Goal: Task Accomplishment & Management: Manage account settings

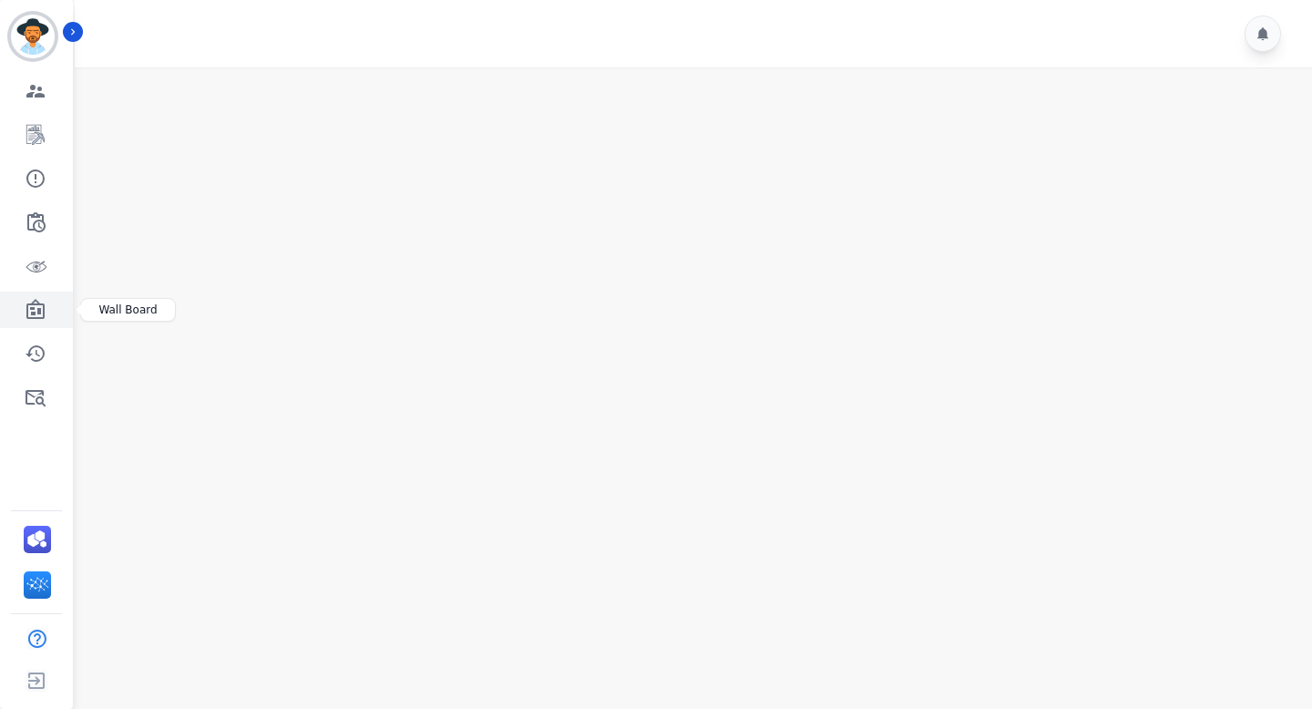
click at [37, 305] on icon "Sidebar" at bounding box center [36, 310] width 22 height 22
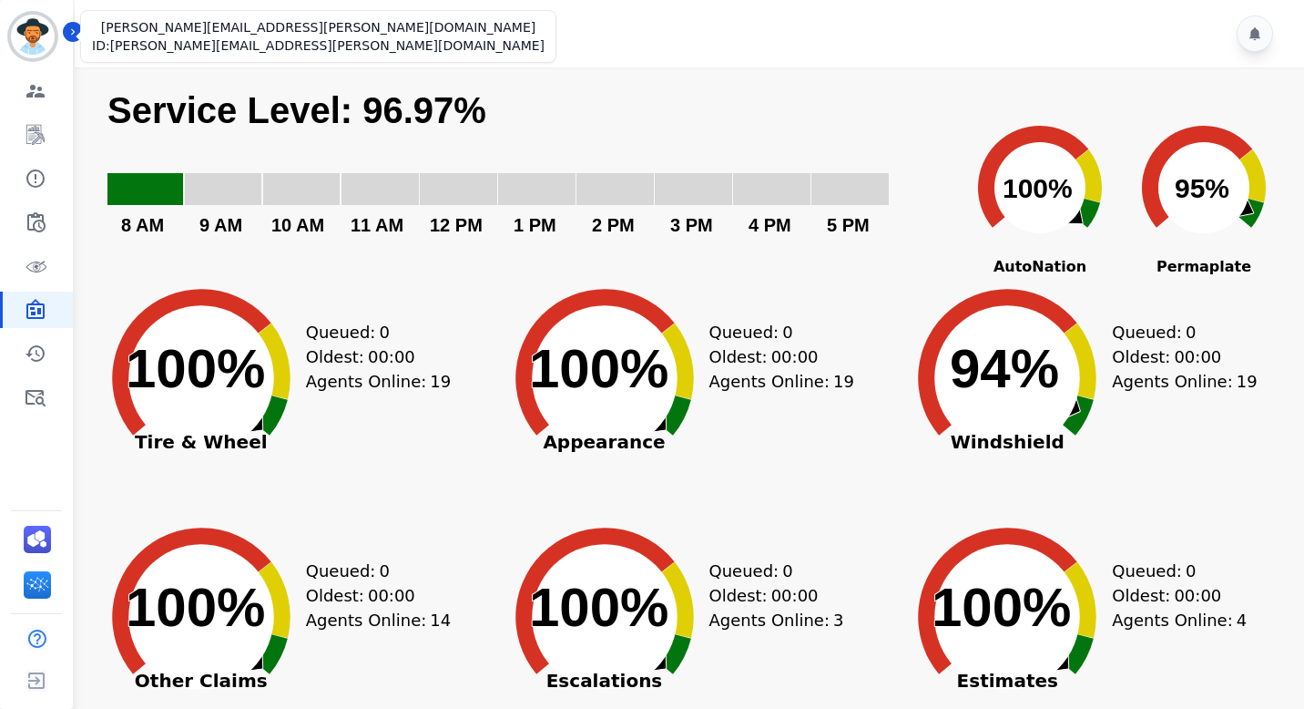
click at [40, 35] on img "Sidebar" at bounding box center [33, 37] width 44 height 44
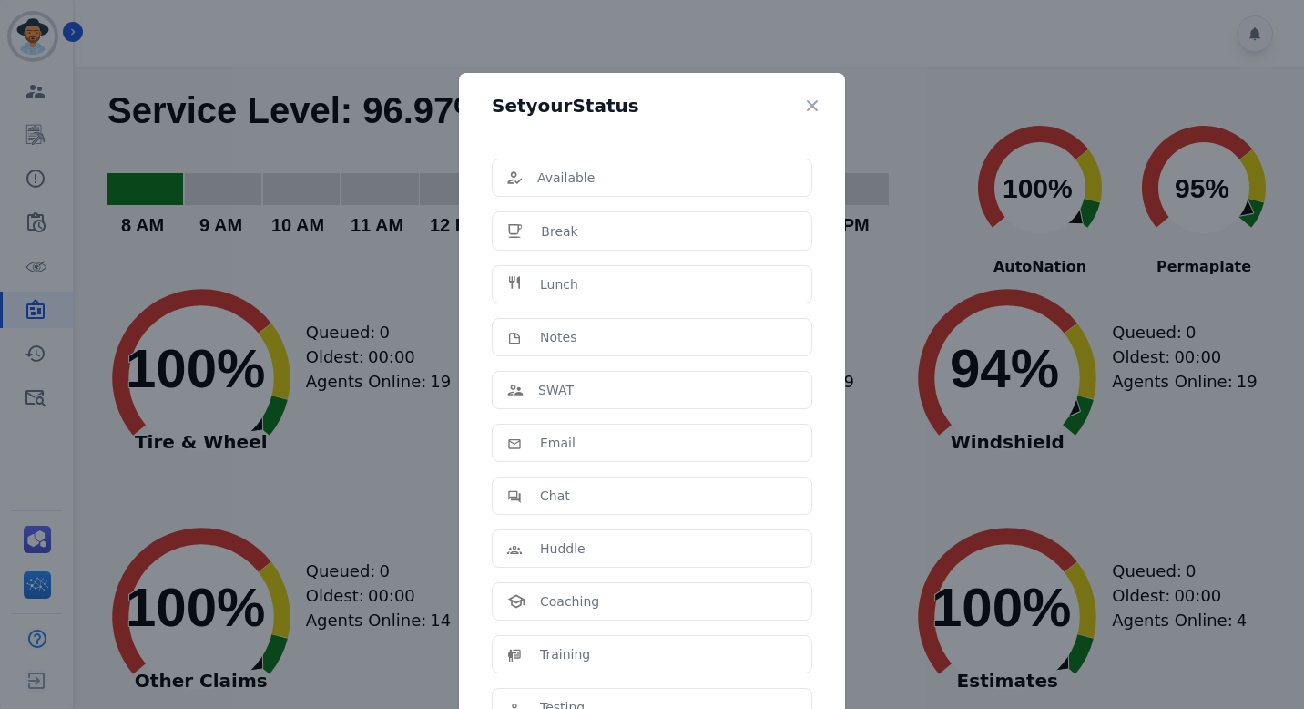
click at [262, 138] on div "Set your Status Available Break Lunch Notes SWAT Email Chat Huddle Coaching Tra…" at bounding box center [652, 354] width 1304 height 709
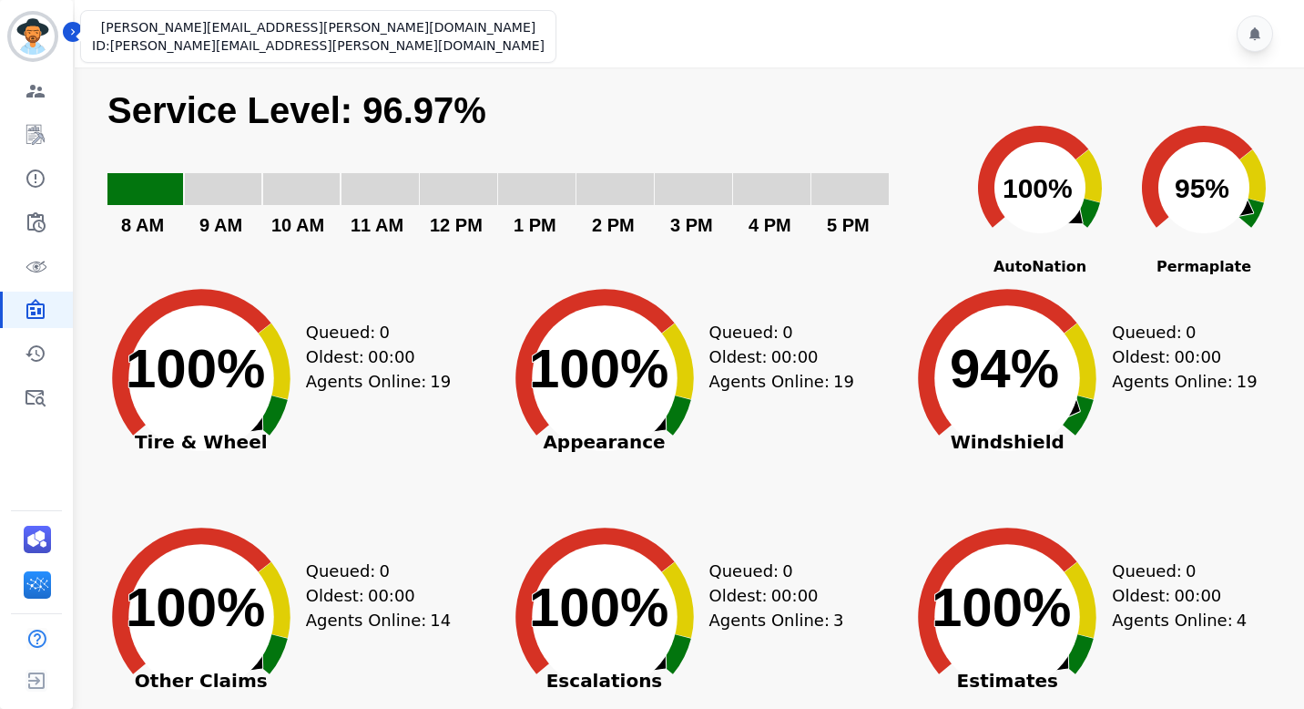
click at [34, 25] on img "Sidebar" at bounding box center [33, 37] width 44 height 44
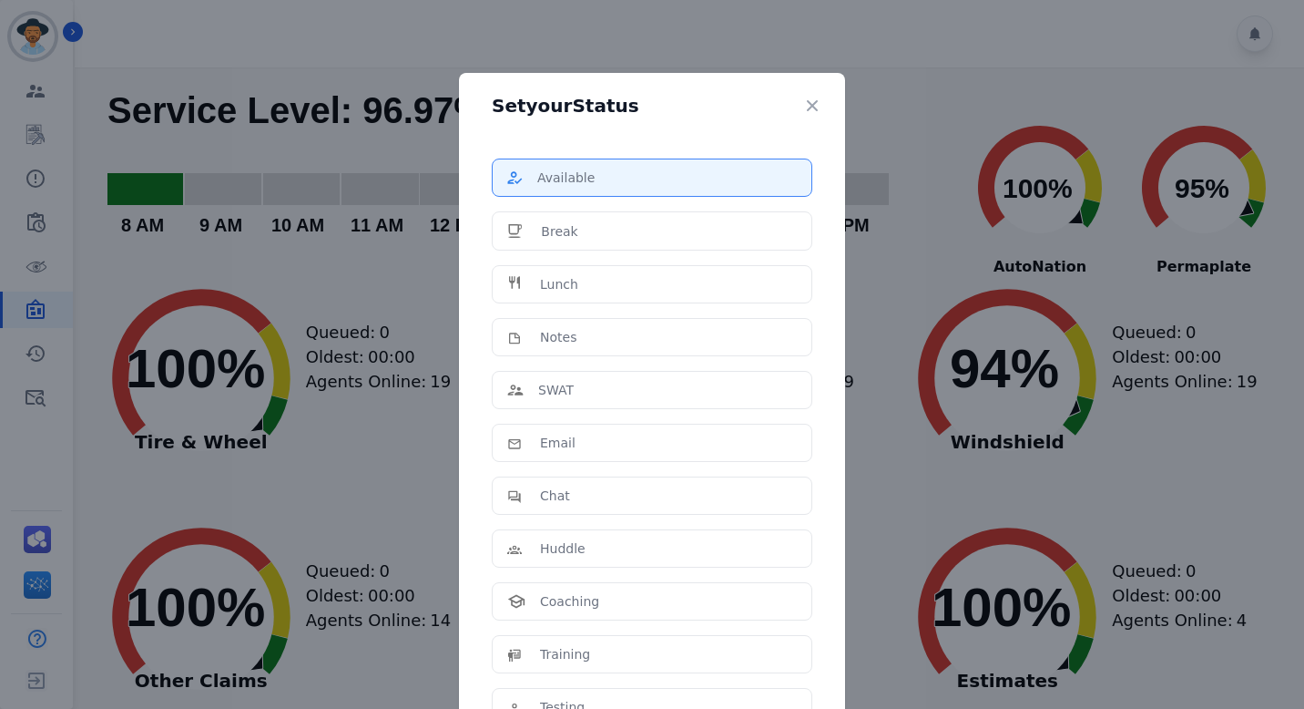
click at [604, 176] on div "Available" at bounding box center [652, 178] width 290 height 18
click at [617, 182] on div "Available" at bounding box center [652, 178] width 290 height 18
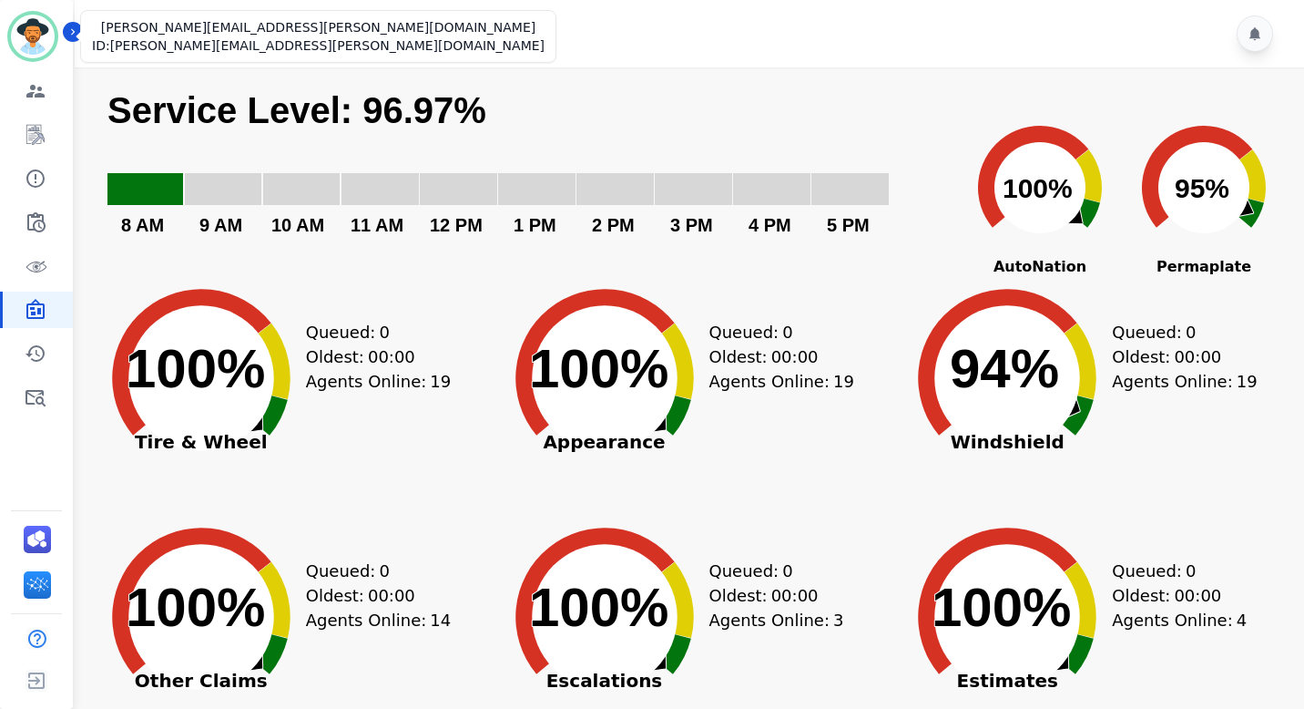
click at [35, 35] on img "Sidebar" at bounding box center [33, 37] width 44 height 44
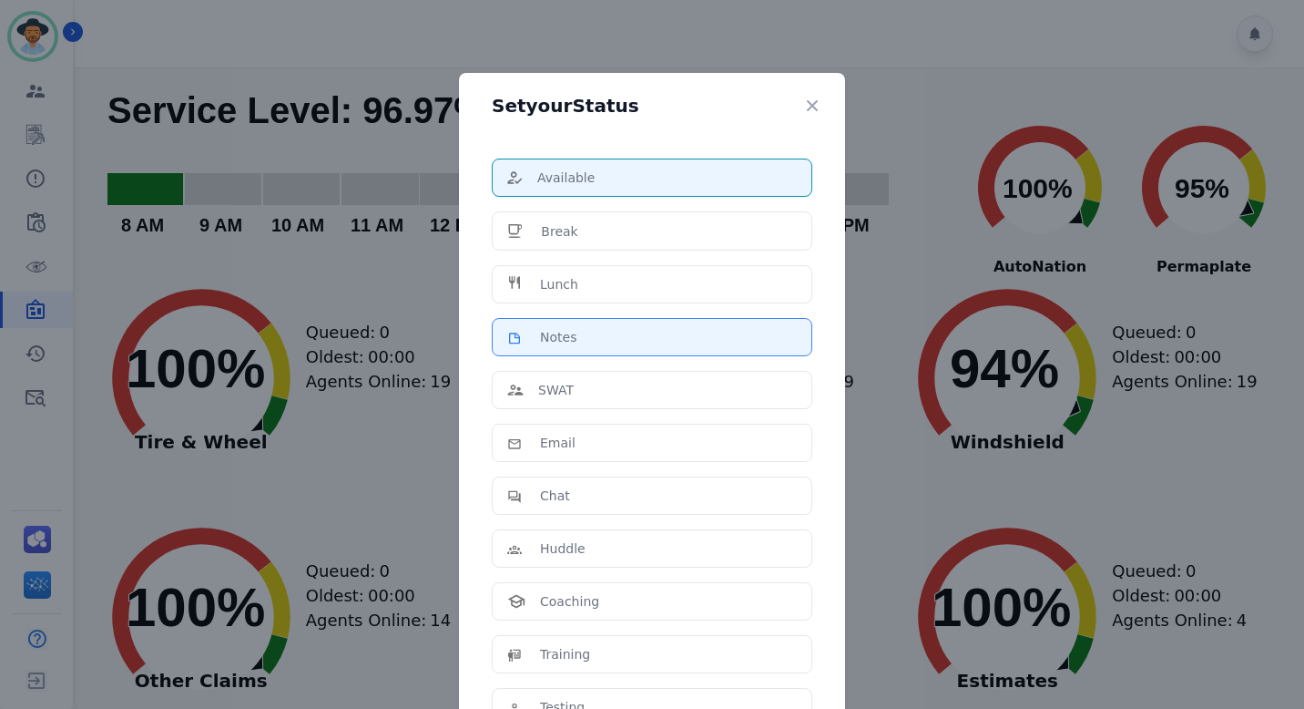
scroll to position [281, 0]
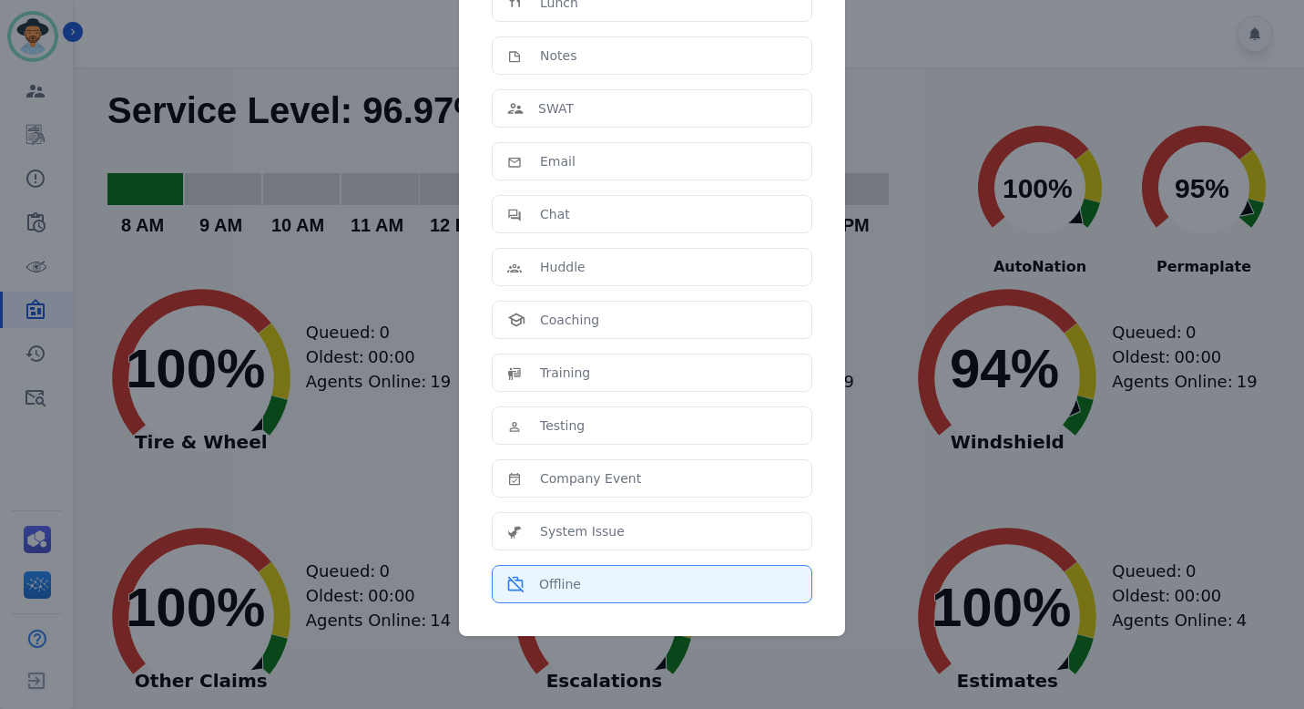
click at [607, 590] on div "Offline" at bounding box center [652, 584] width 290 height 18
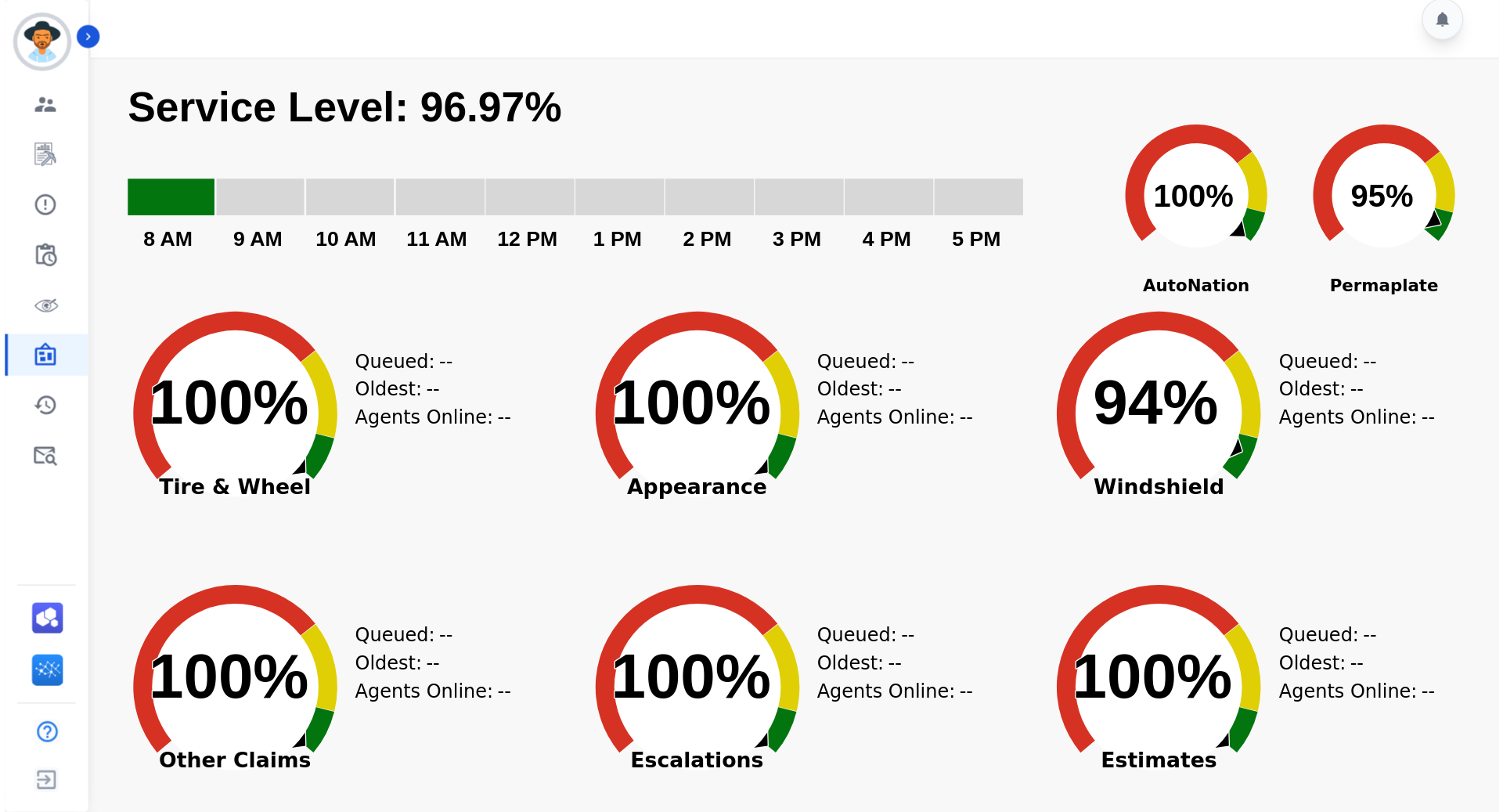
scroll to position [0, 0]
